Goal: Task Accomplishment & Management: Complete application form

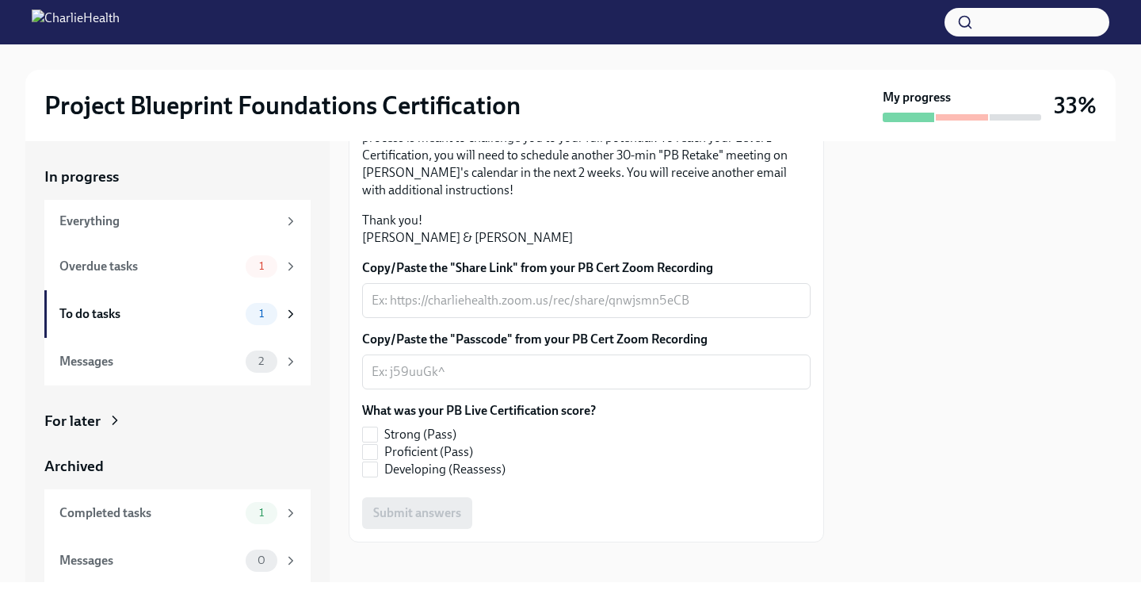
scroll to position [342, 0]
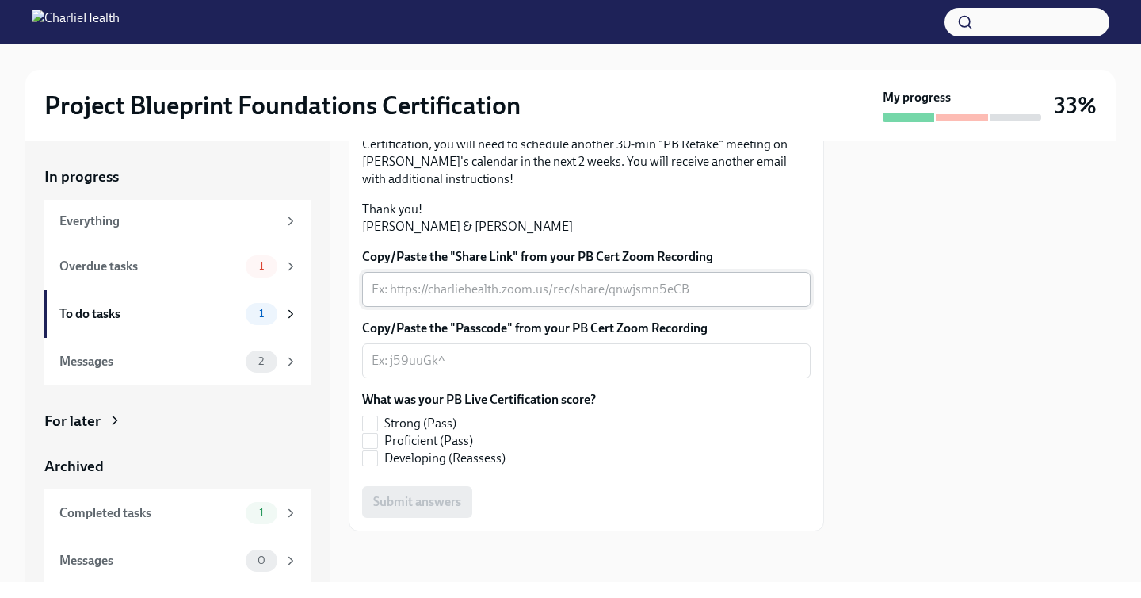
click at [546, 299] on textarea "Copy/Paste the "Share Link" from your PB Cert Zoom Recording" at bounding box center [587, 289] width 430 height 19
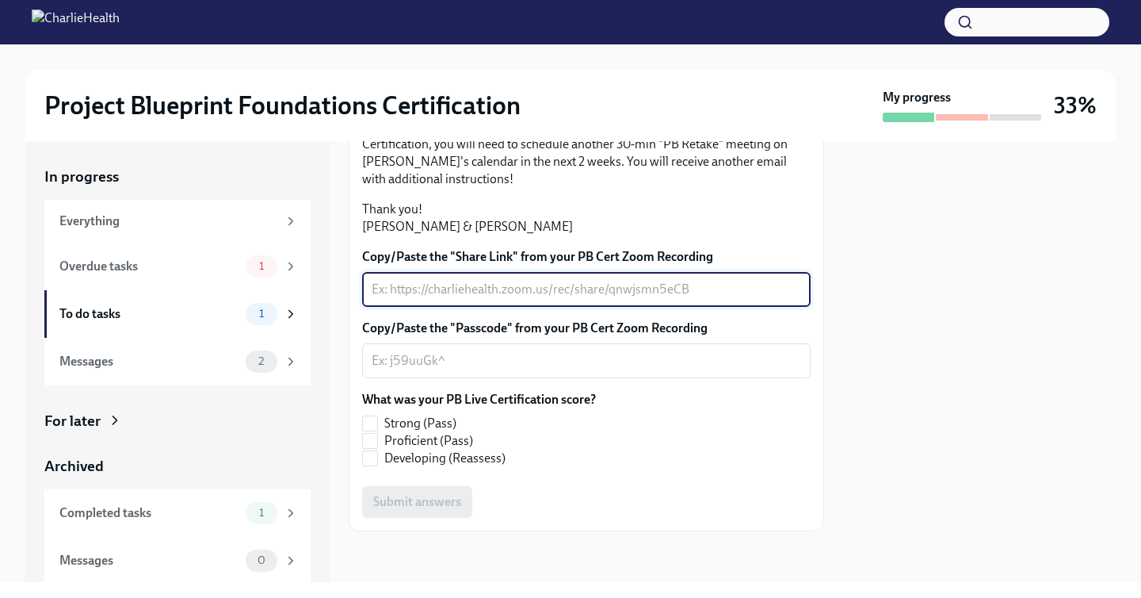
paste textarea "[URL][DOMAIN_NAME]"
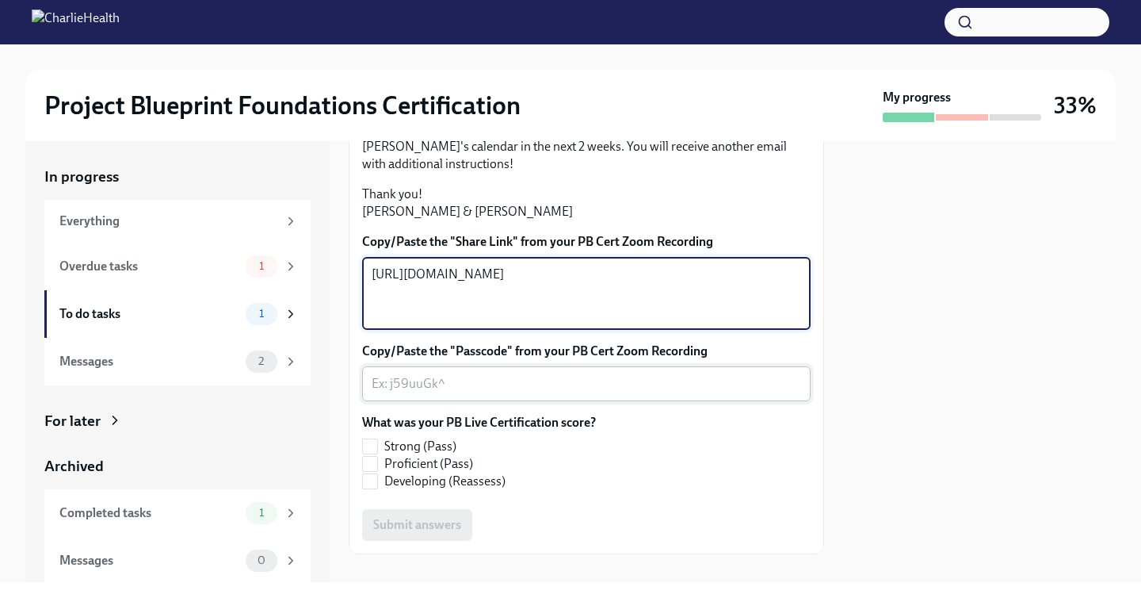
type textarea "[URL][DOMAIN_NAME]"
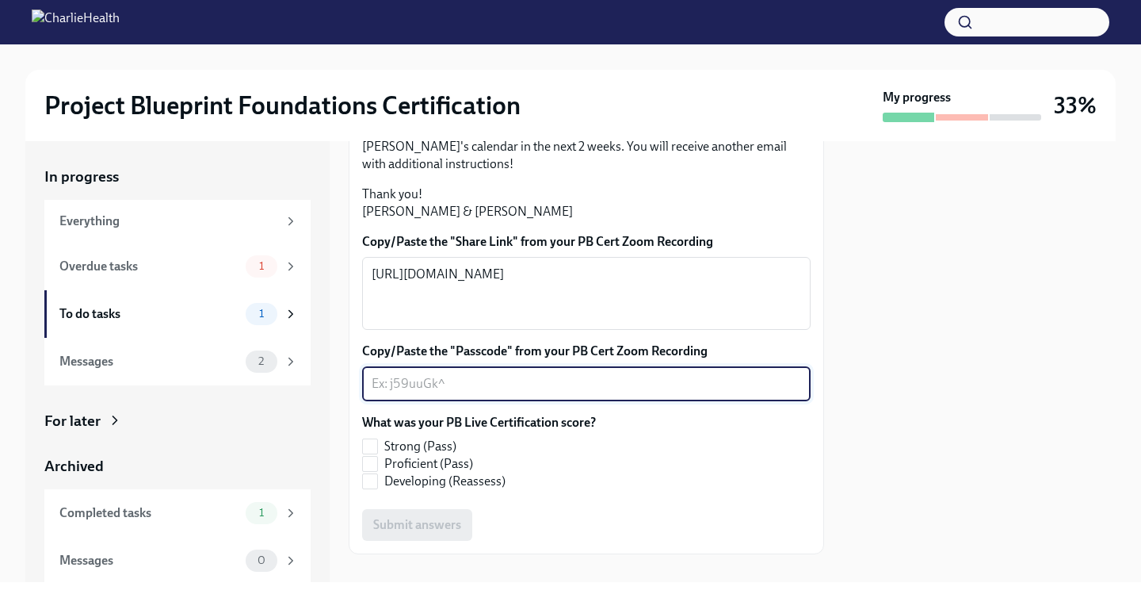
click at [490, 393] on textarea "Copy/Paste the "Passcode" from your PB Cert Zoom Recording" at bounding box center [587, 383] width 430 height 19
paste textarea "@Xe90izh"
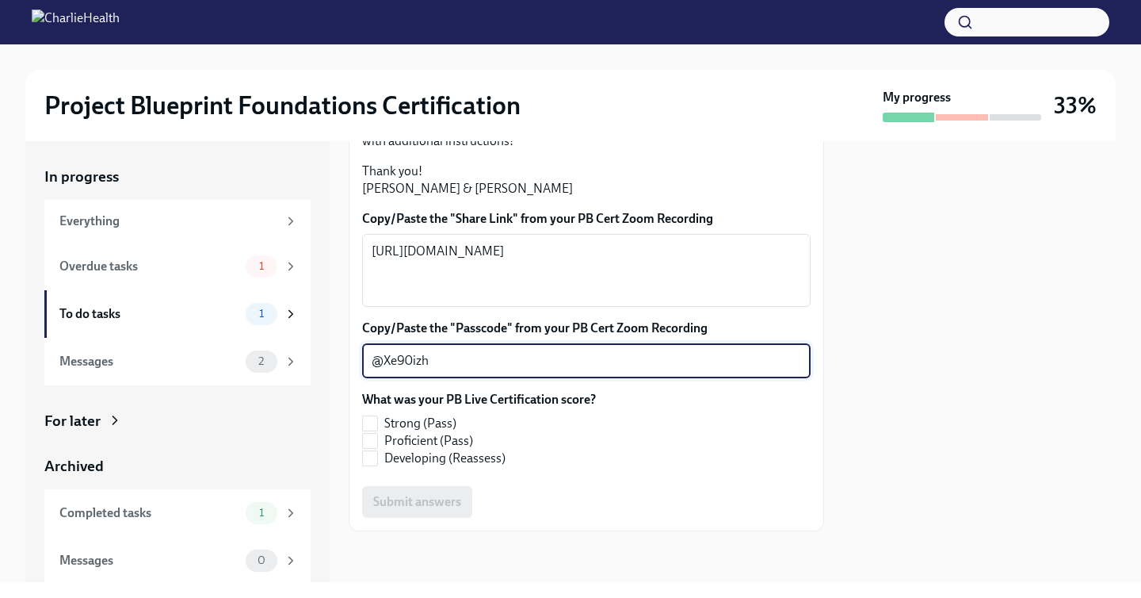
scroll to position [464, 0]
type textarea "@Xe90izh"
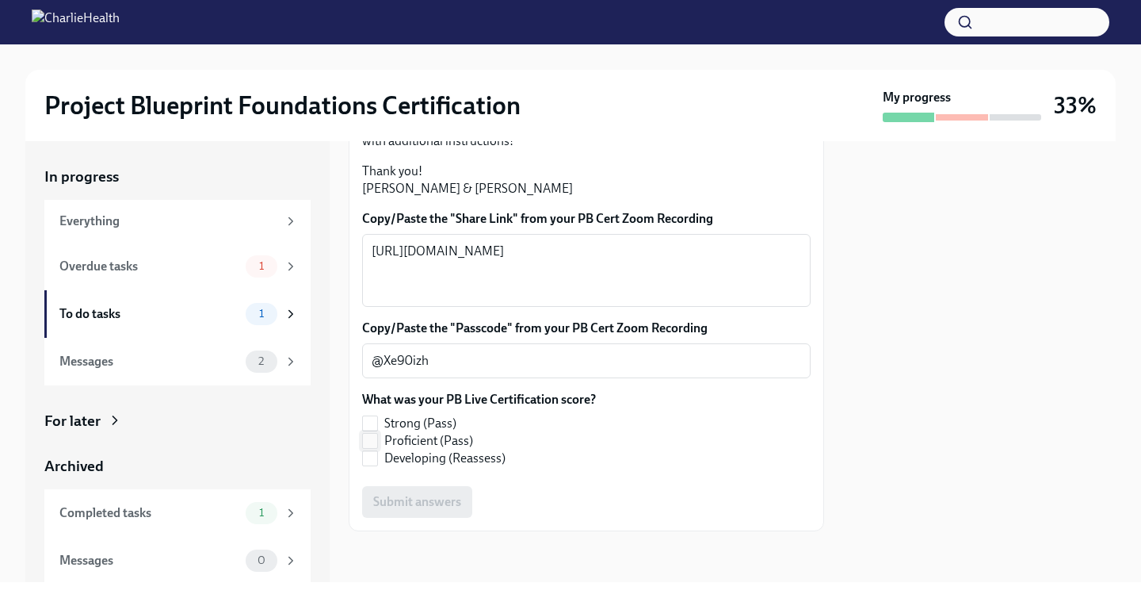
click at [368, 444] on input "Proficient (Pass)" at bounding box center [370, 441] width 14 height 14
checkbox input "true"
click at [428, 518] on button "Submit answers" at bounding box center [417, 502] width 110 height 32
click at [190, 268] on div "Overdue tasks" at bounding box center [149, 266] width 180 height 17
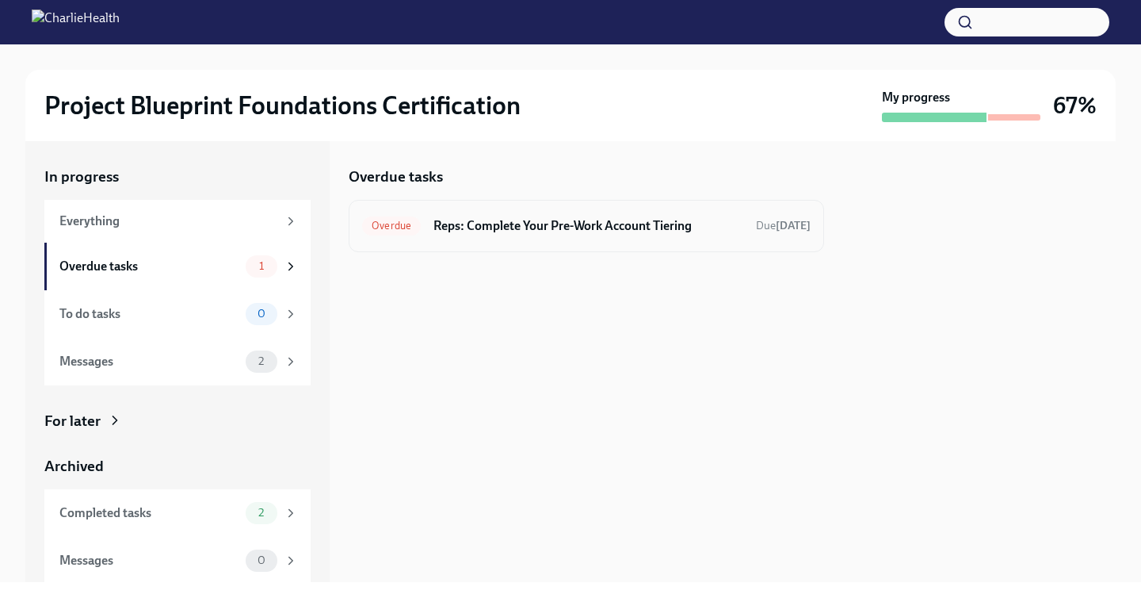
click at [659, 224] on h6 "Reps: Complete Your Pre-Work Account Tiering" at bounding box center [589, 225] width 310 height 17
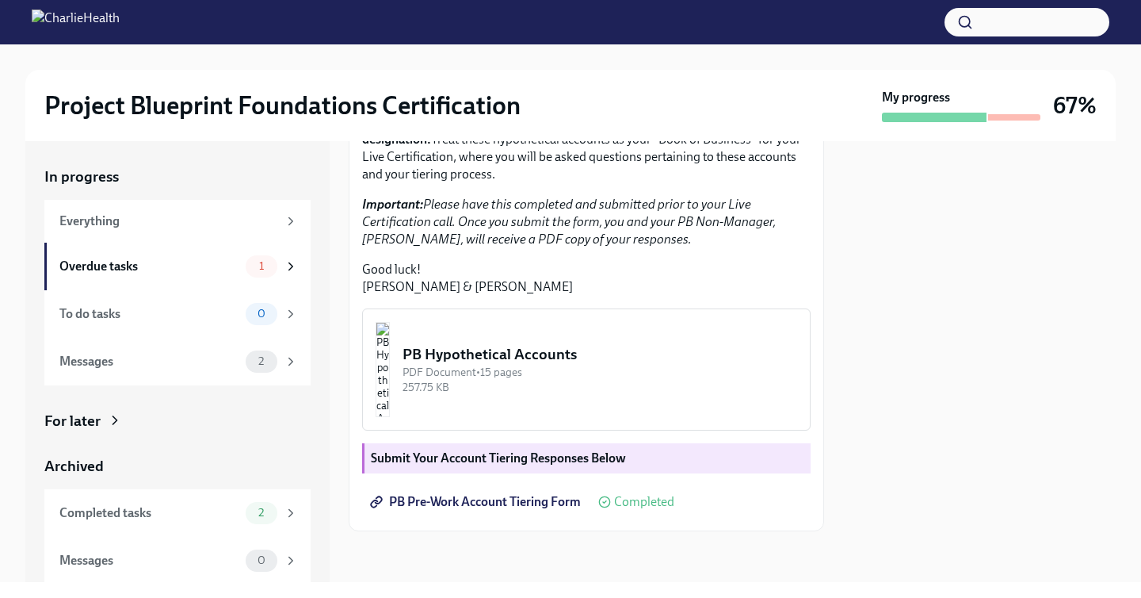
scroll to position [303, 0]
